Goal: Book appointment/travel/reservation

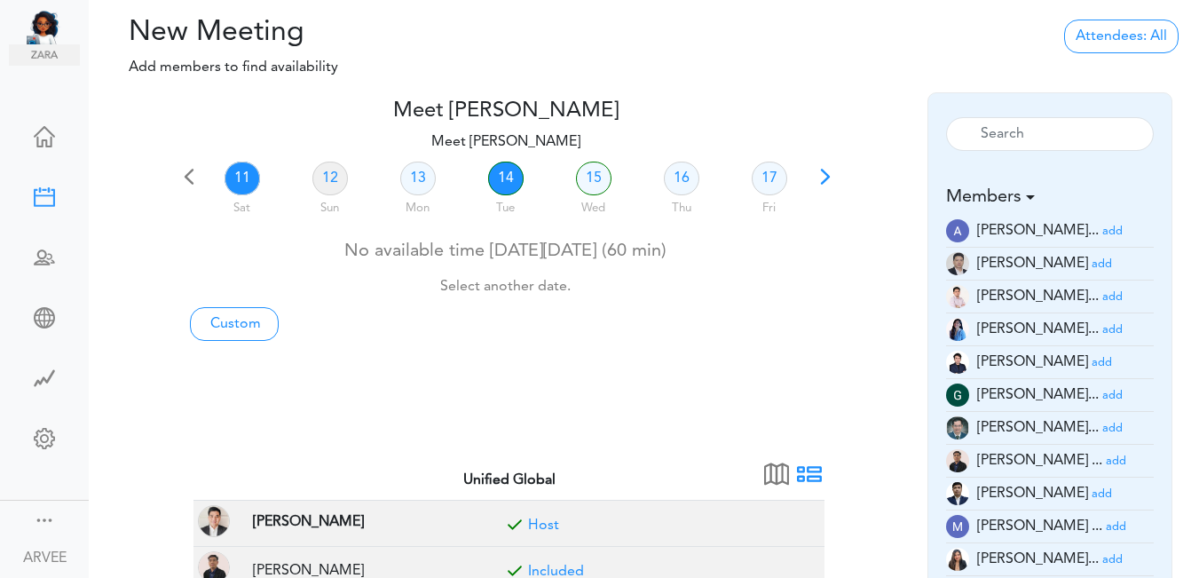
click at [501, 180] on link "14" at bounding box center [505, 178] width 35 height 34
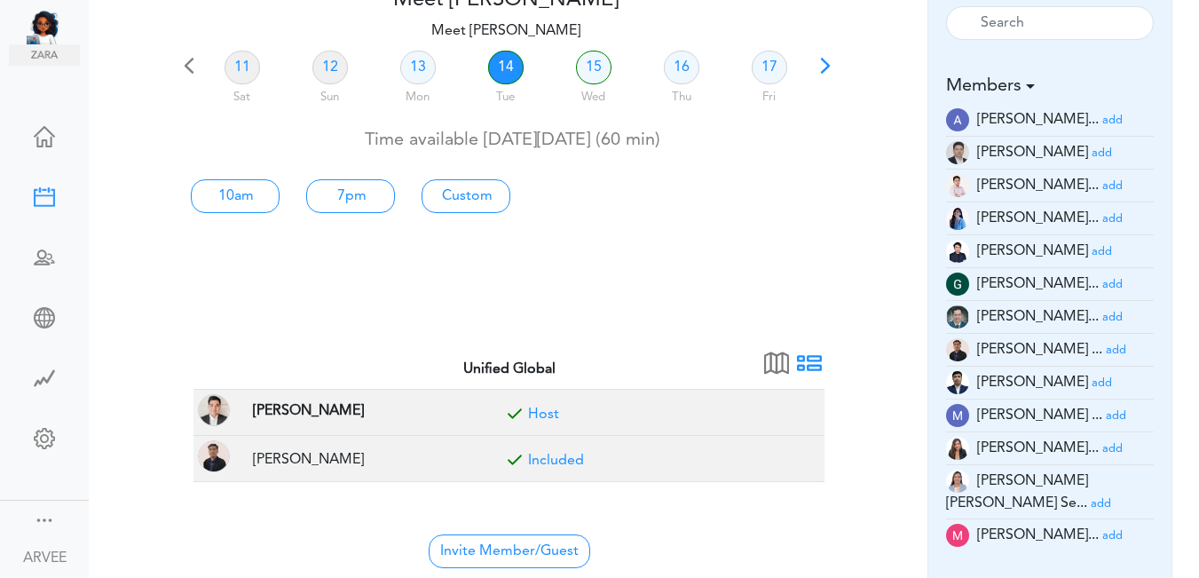
scroll to position [146, 0]
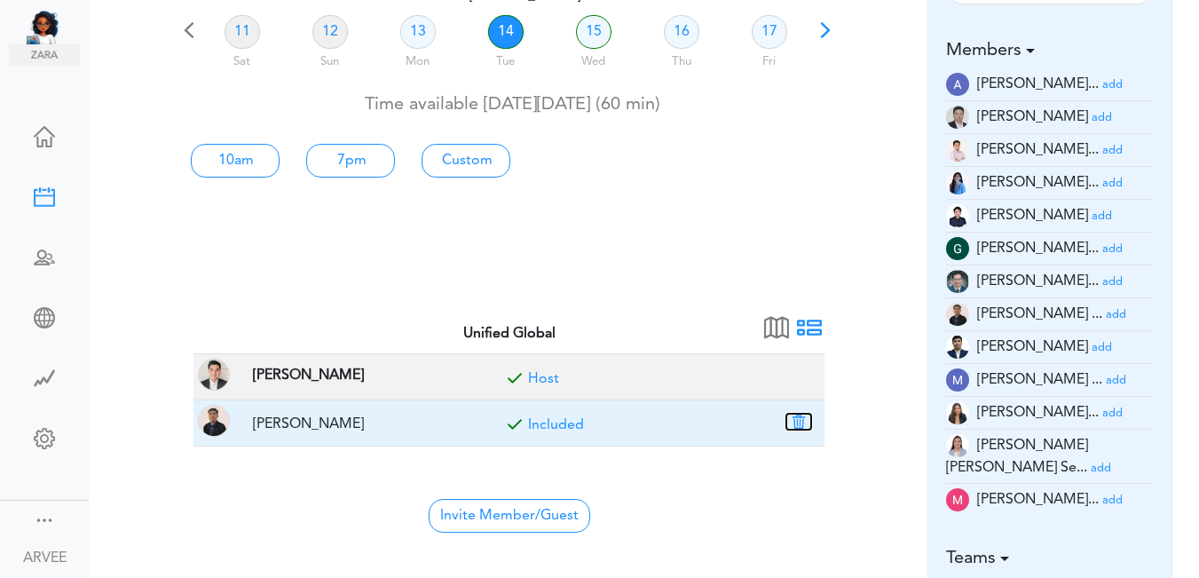
click at [804, 425] on button "button" at bounding box center [798, 421] width 25 height 16
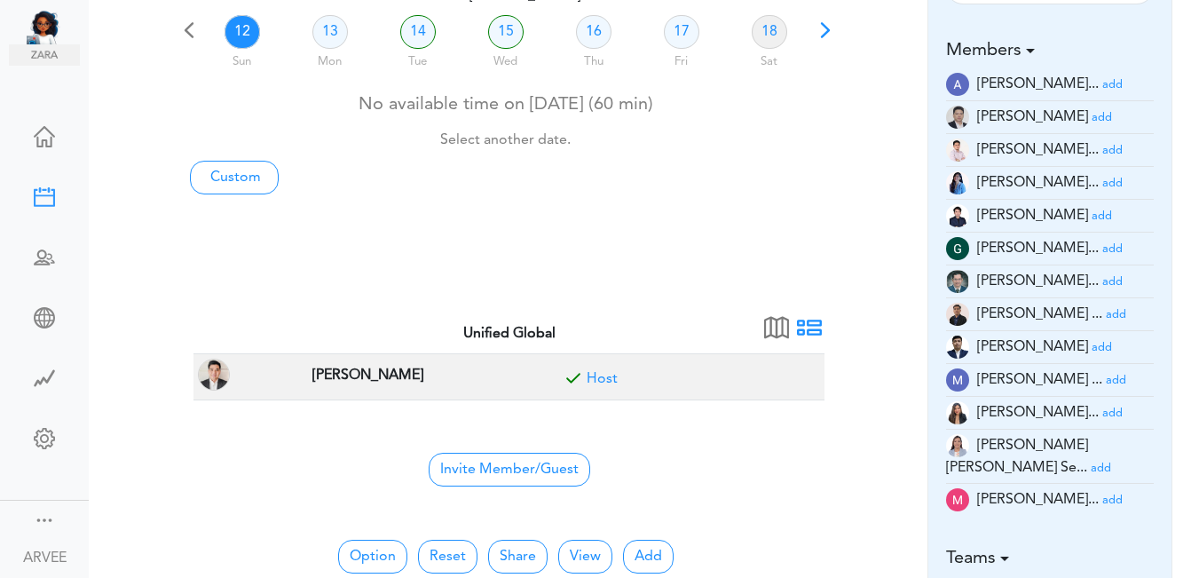
click at [1091, 115] on small "add" at bounding box center [1101, 118] width 20 height 12
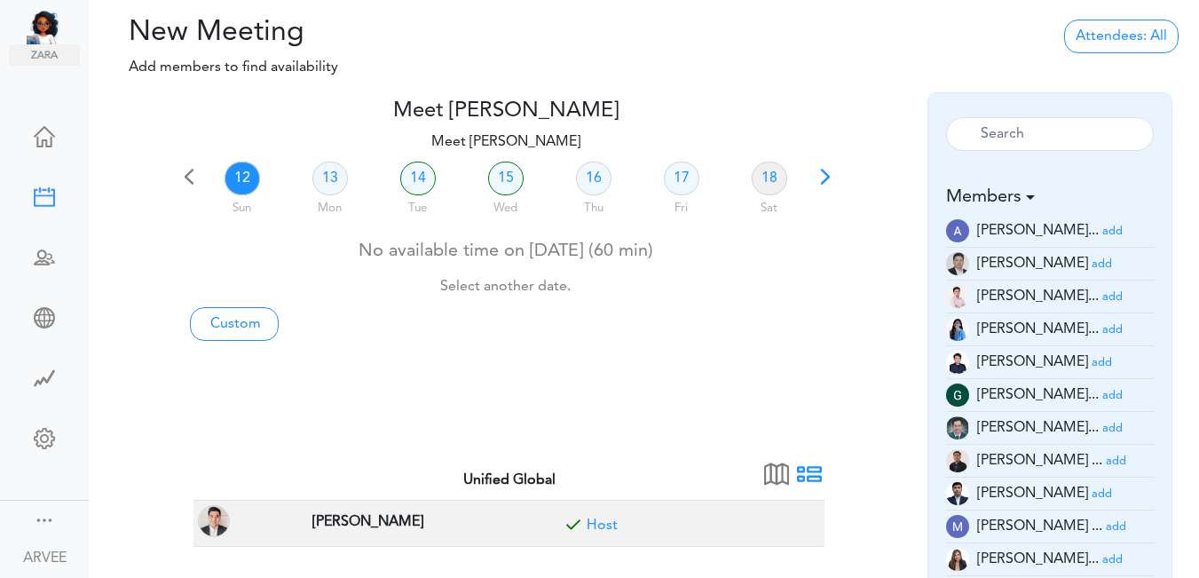
click at [1065, 115] on div "Reset" at bounding box center [1050, 135] width 235 height 59
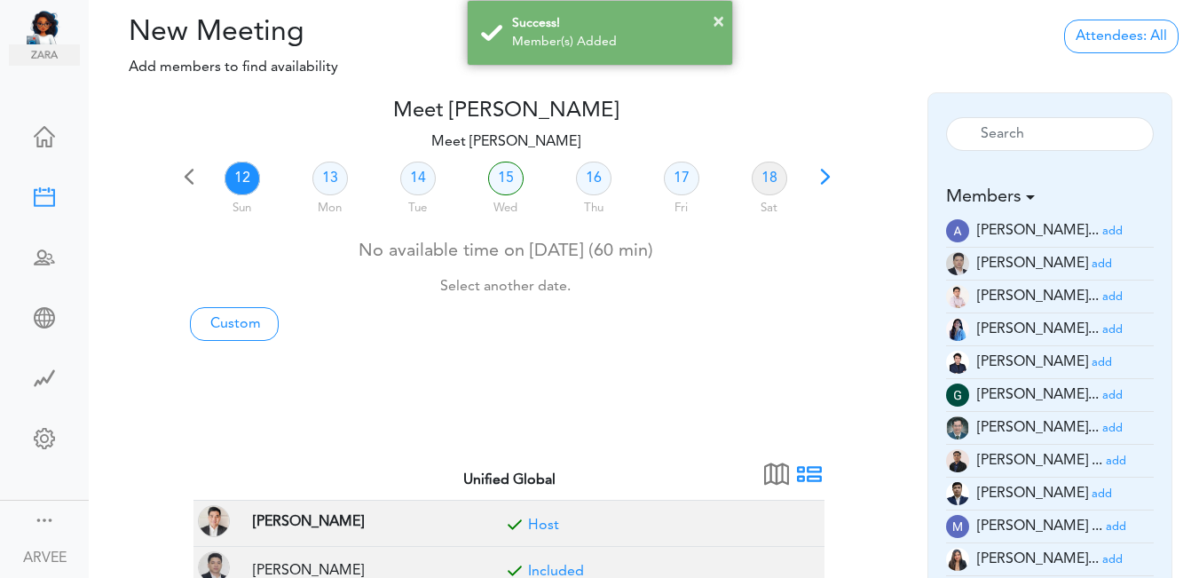
scroll to position [505, 0]
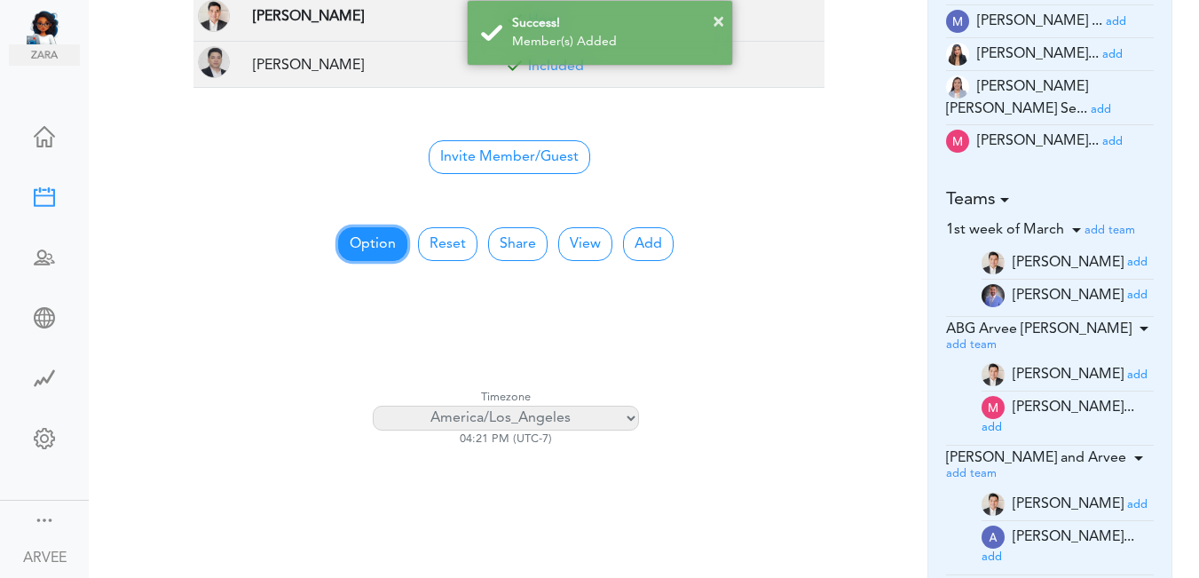
click at [348, 254] on button "Option" at bounding box center [372, 244] width 69 height 34
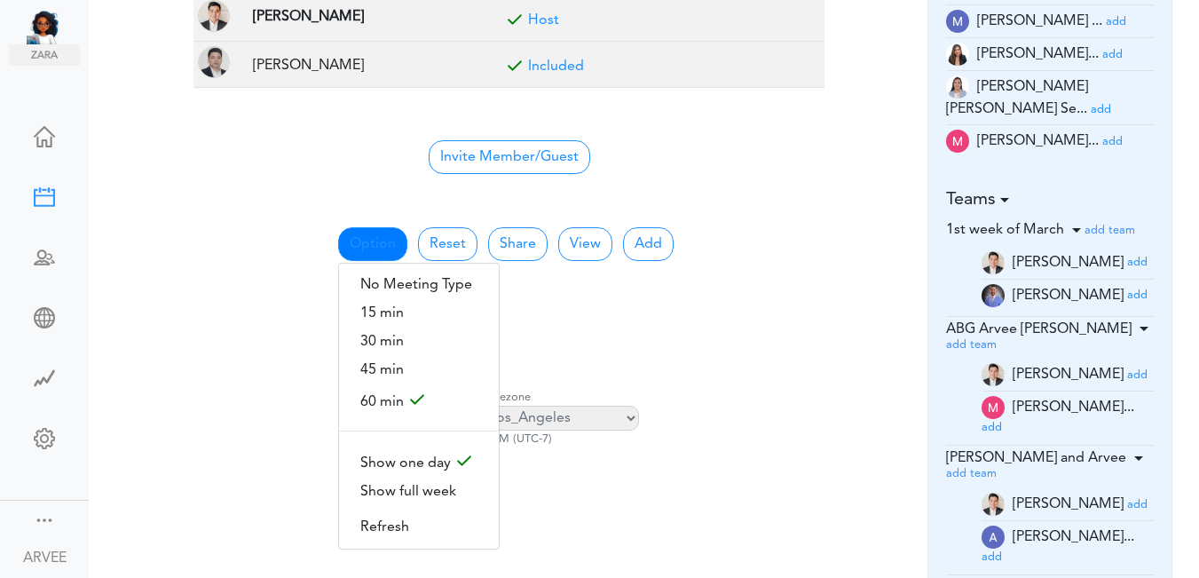
click at [807, 146] on center "Invite Member/Guest" at bounding box center [509, 155] width 610 height 37
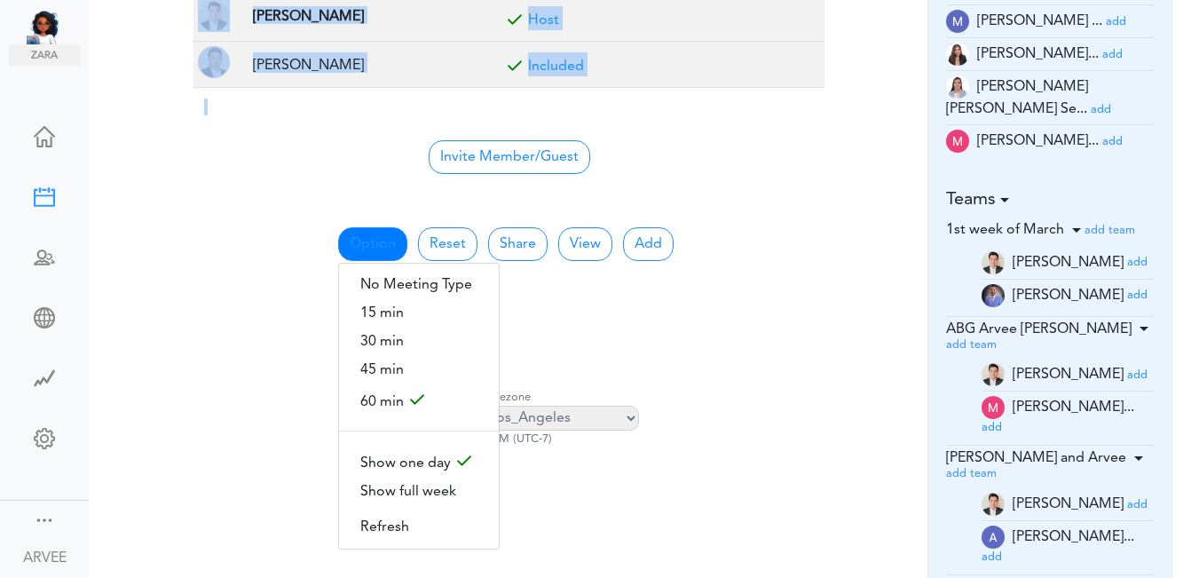
click at [807, 146] on center "Invite Member/Guest" at bounding box center [509, 155] width 610 height 37
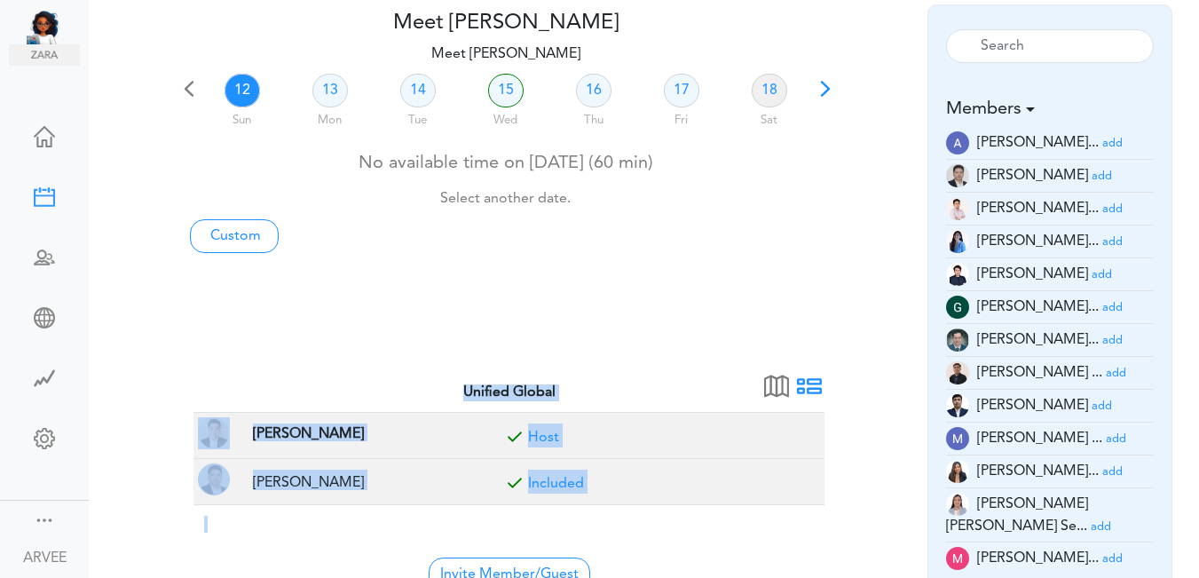
scroll to position [41, 0]
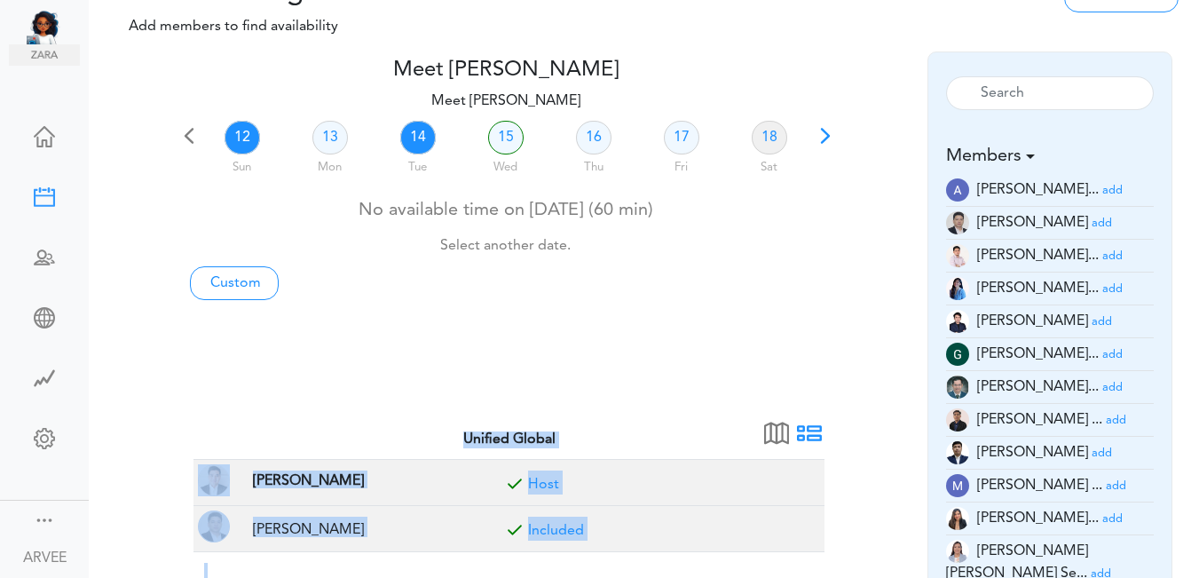
click at [415, 144] on link "14" at bounding box center [417, 138] width 35 height 34
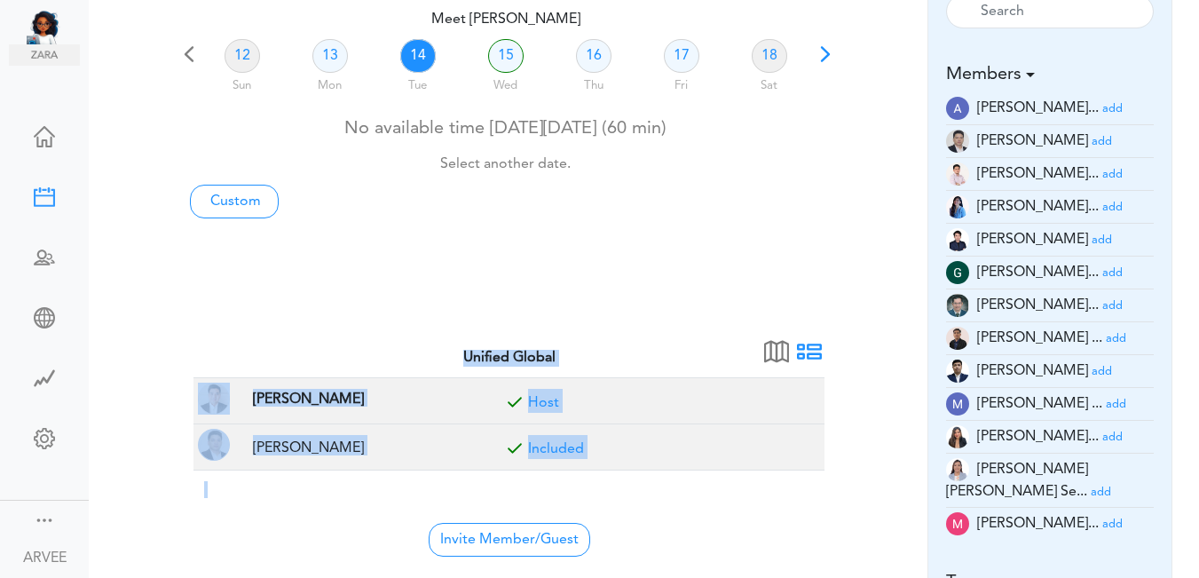
scroll to position [120, 0]
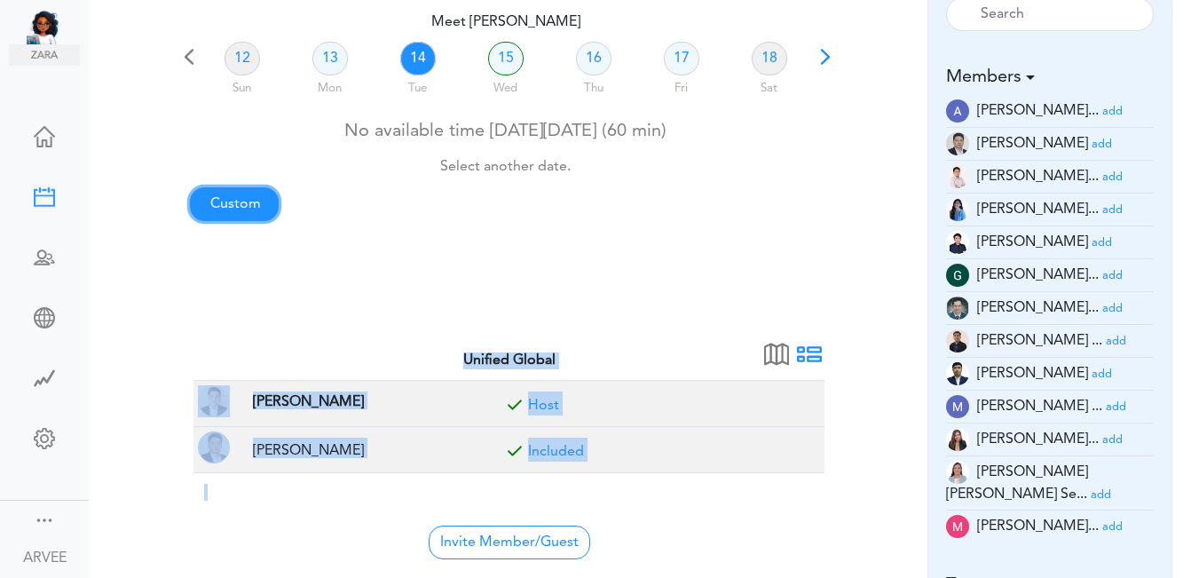
click at [230, 213] on link "Custom" at bounding box center [234, 204] width 89 height 34
type input "Meet [PERSON_NAME]"
type input "[URL][DOMAIN_NAME][SECURITY_DATA]"
type input "[DATE]T16:00"
type input "[DATE]T16:30"
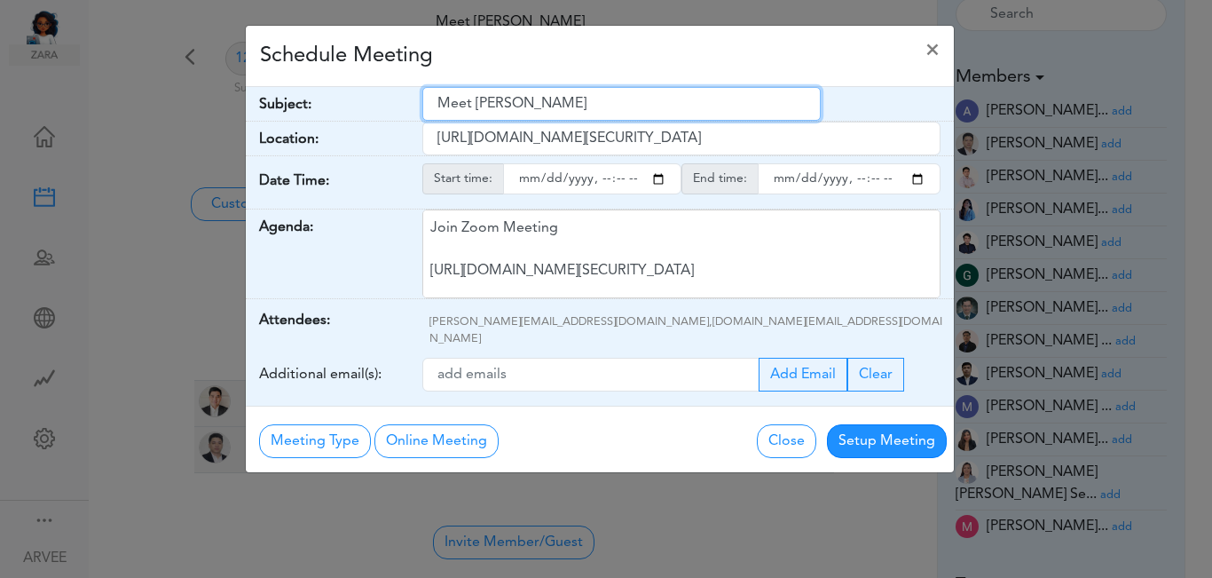
click at [437, 104] on input "Meet [PERSON_NAME]" at bounding box center [621, 104] width 398 height 34
drag, startPoint x: 437, startPoint y: 104, endPoint x: 565, endPoint y: 105, distance: 127.8
click at [571, 106] on input "Meet [PERSON_NAME]" at bounding box center [621, 104] width 398 height 34
paste input "[CLIENT CALL] [PERSON_NAME]"
type input "[CLIENT CALL] [PERSON_NAME]"
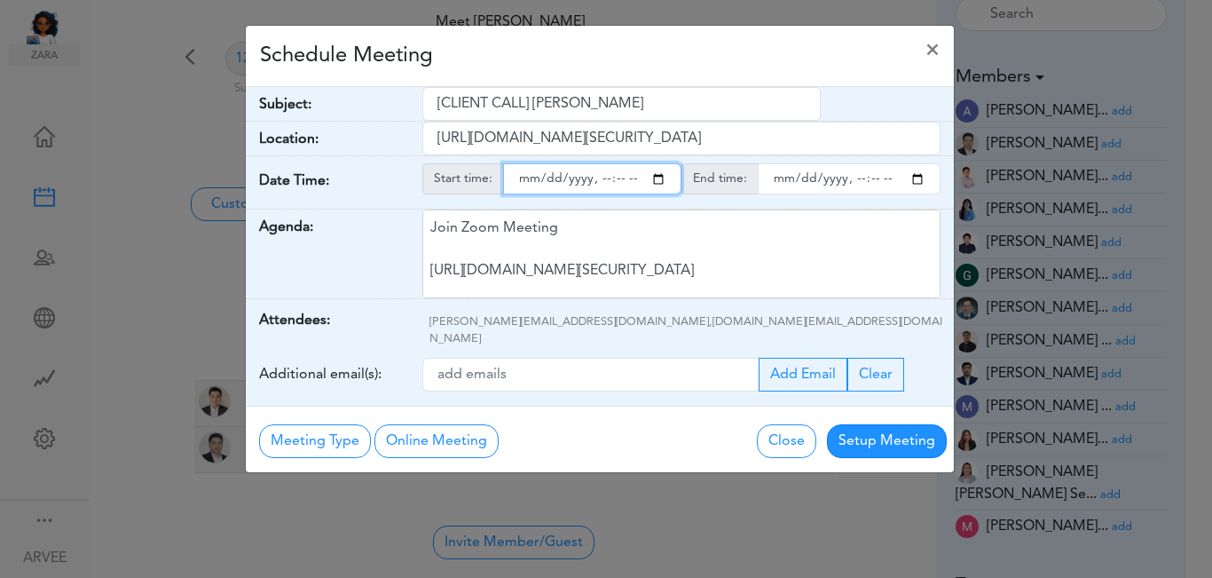
click at [663, 183] on input "starttime" at bounding box center [592, 178] width 178 height 31
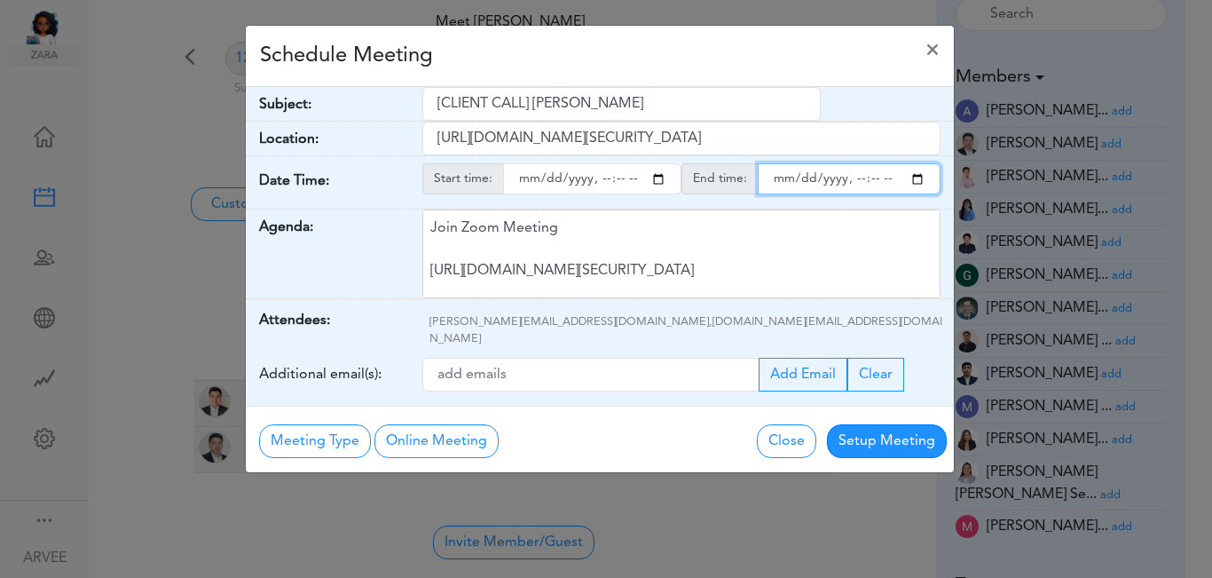
type input "[DATE]T19:00"
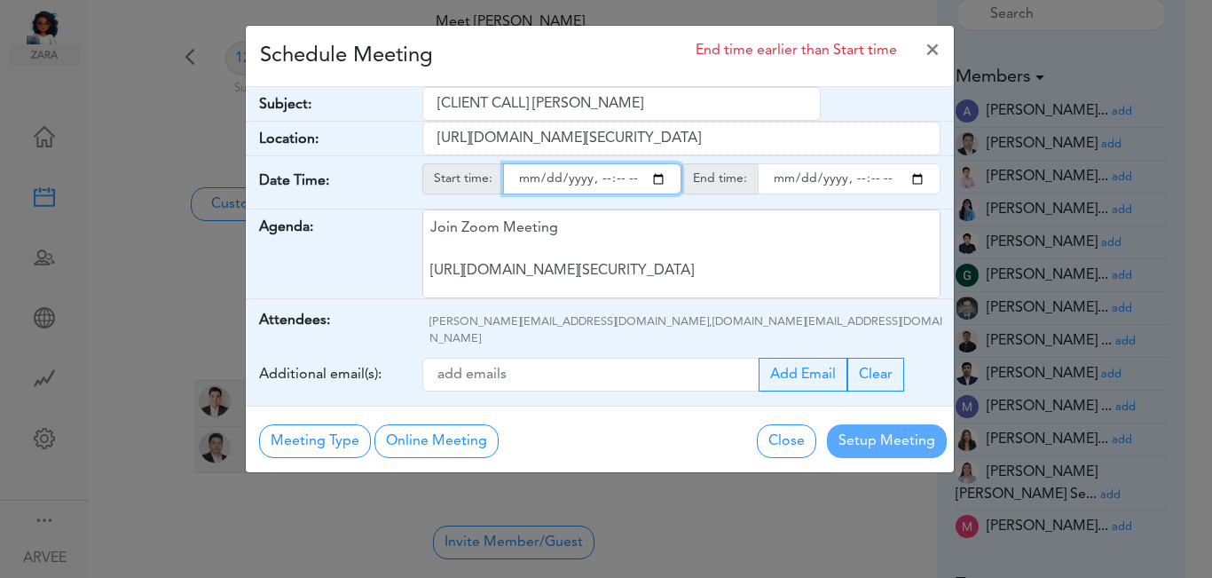
click at [912, 178] on input "endtime" at bounding box center [849, 178] width 183 height 31
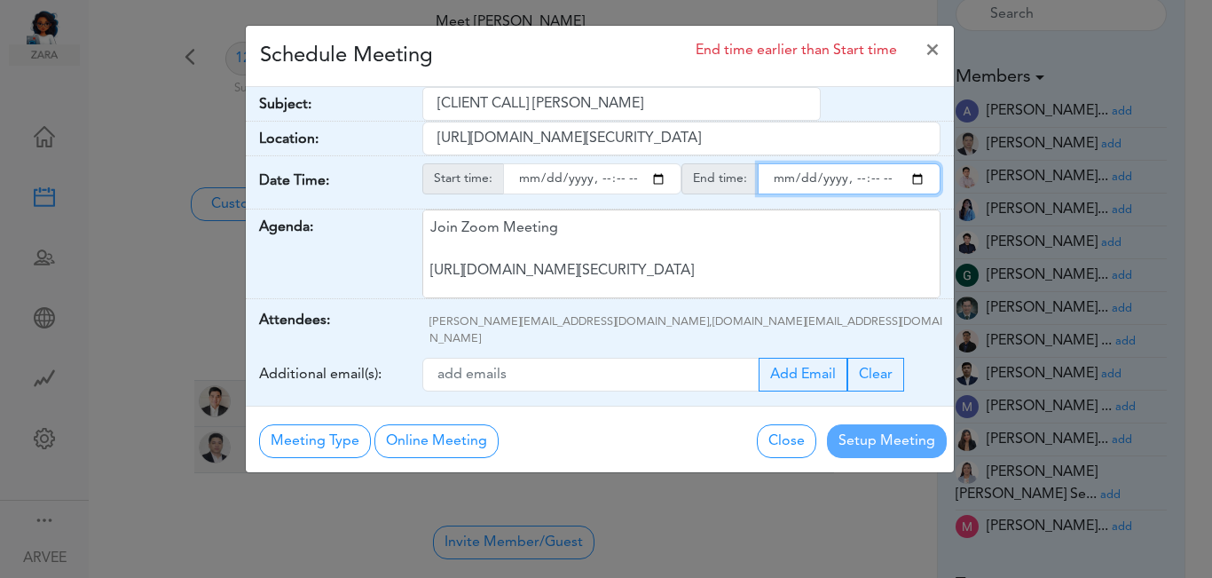
click at [869, 181] on input "endtime" at bounding box center [849, 178] width 183 height 31
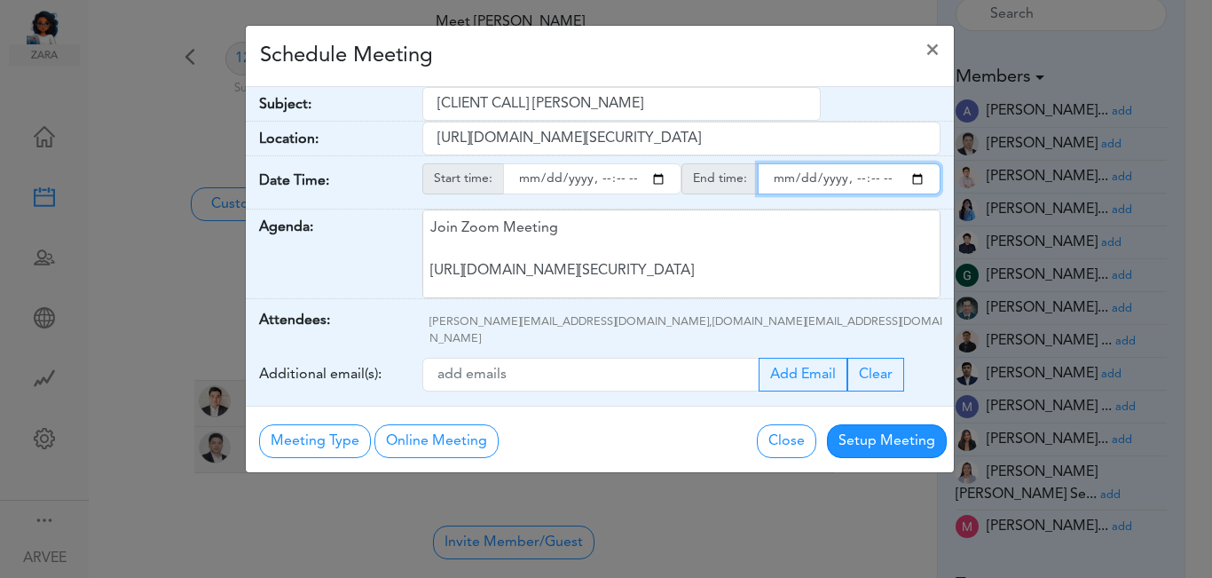
type input "[DATE]T20:00"
click at [681, 66] on div "Schedule Meeting ×" at bounding box center [600, 56] width 708 height 61
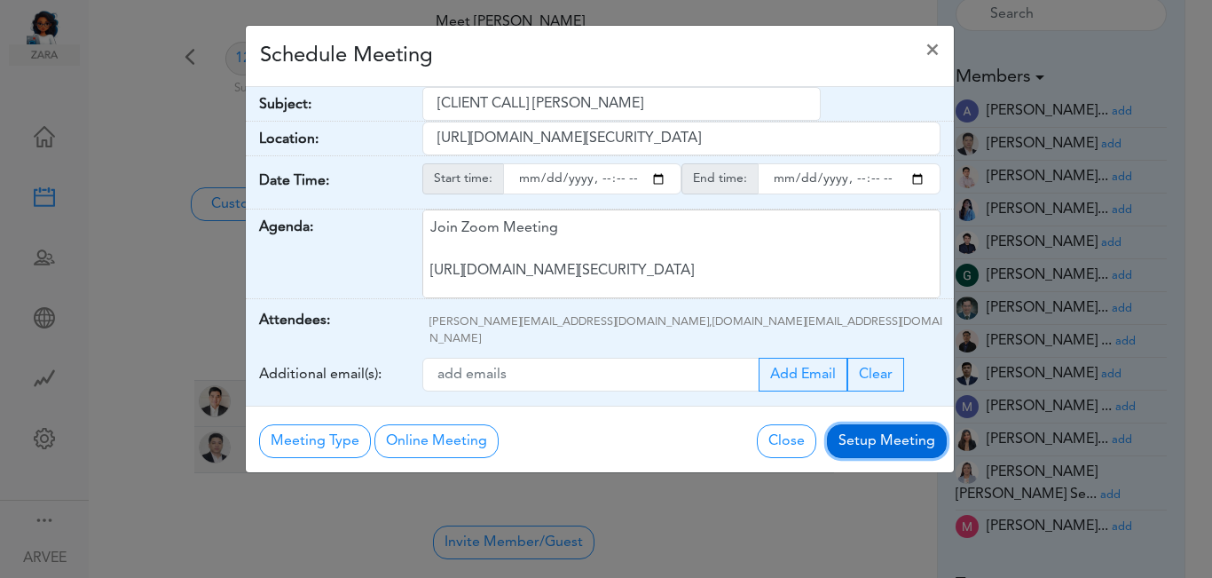
click at [902, 425] on button "Setup Meeting" at bounding box center [887, 441] width 120 height 34
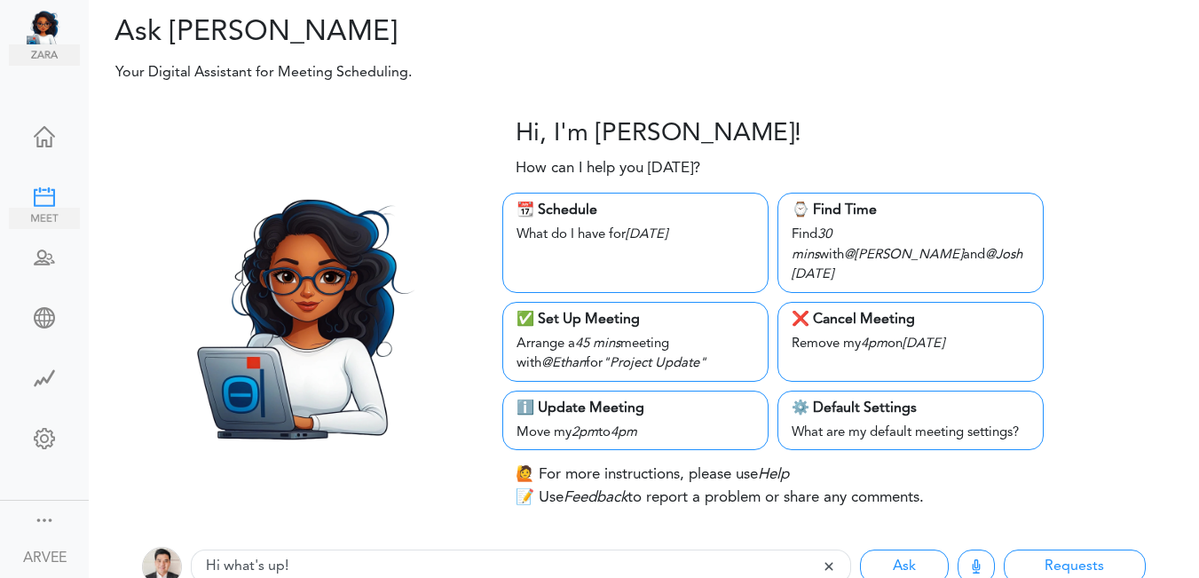
click at [41, 191] on div at bounding box center [44, 195] width 71 height 18
